Goal: Information Seeking & Learning: Learn about a topic

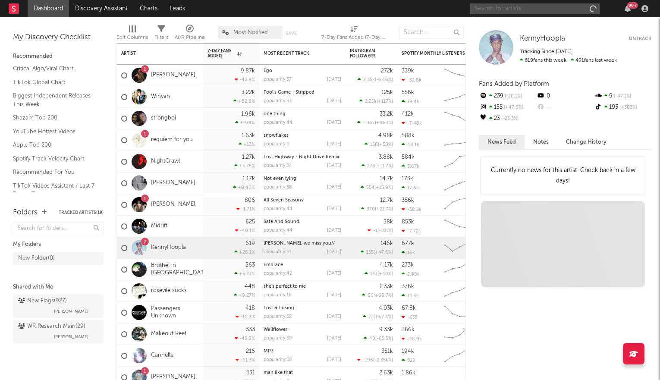
click at [506, 10] on input "text" at bounding box center [534, 8] width 129 height 11
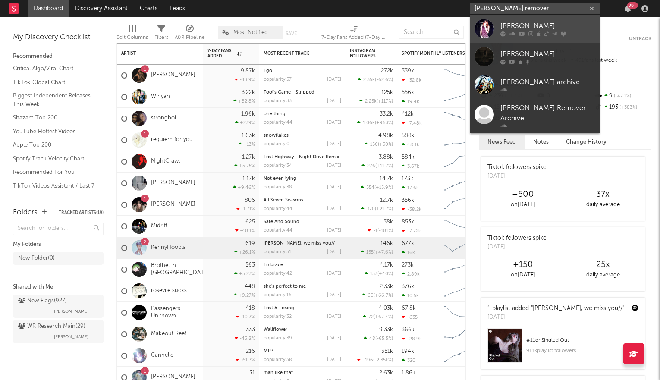
type input "[PERSON_NAME] remover"
click at [507, 29] on div "[PERSON_NAME]" at bounding box center [547, 26] width 95 height 10
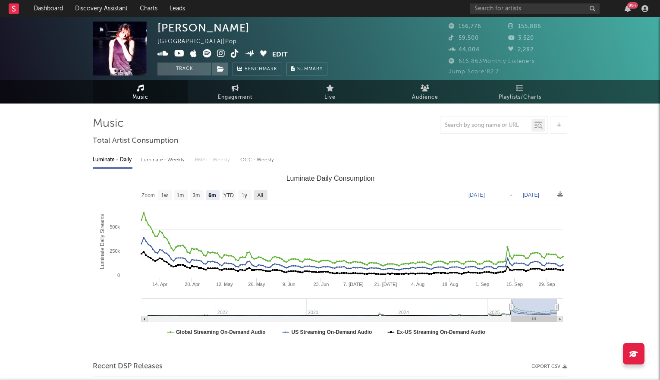
click at [259, 195] on text "All" at bounding box center [260, 195] width 6 height 6
select select "All"
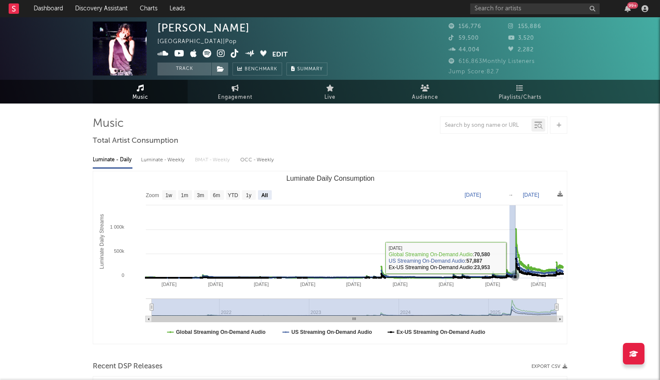
drag, startPoint x: 509, startPoint y: 257, endPoint x: 522, endPoint y: 257, distance: 12.5
click at [522, 257] on icon "Created with Highcharts 10.3.3 Luminate Daily Streams Luminate Daily Consumptio…" at bounding box center [330, 257] width 474 height 173
type input "[DATE]"
